Goal: Check status

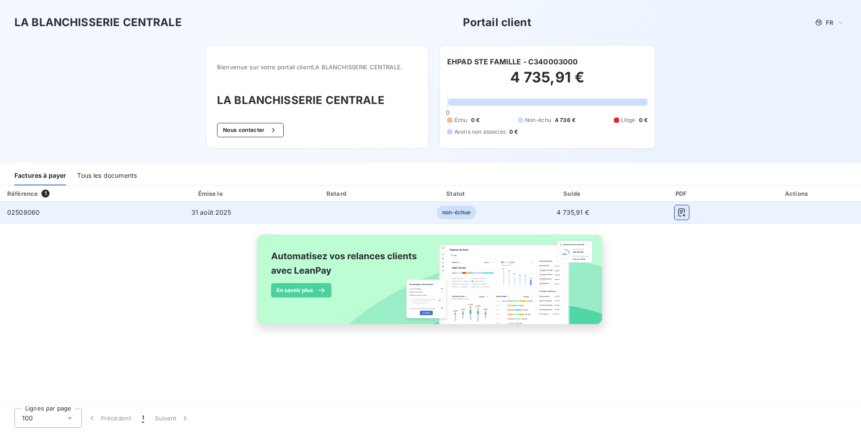
click at [680, 213] on icon "button" at bounding box center [682, 213] width 7 height 8
